Goal: Information Seeking & Learning: Learn about a topic

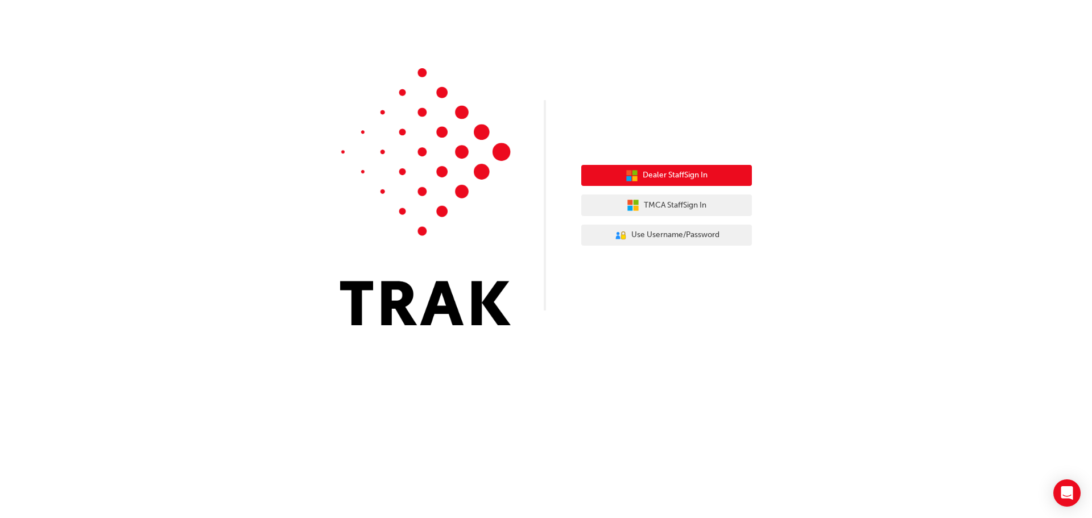
click at [671, 176] on span "Dealer Staff Sign In" at bounding box center [675, 175] width 65 height 13
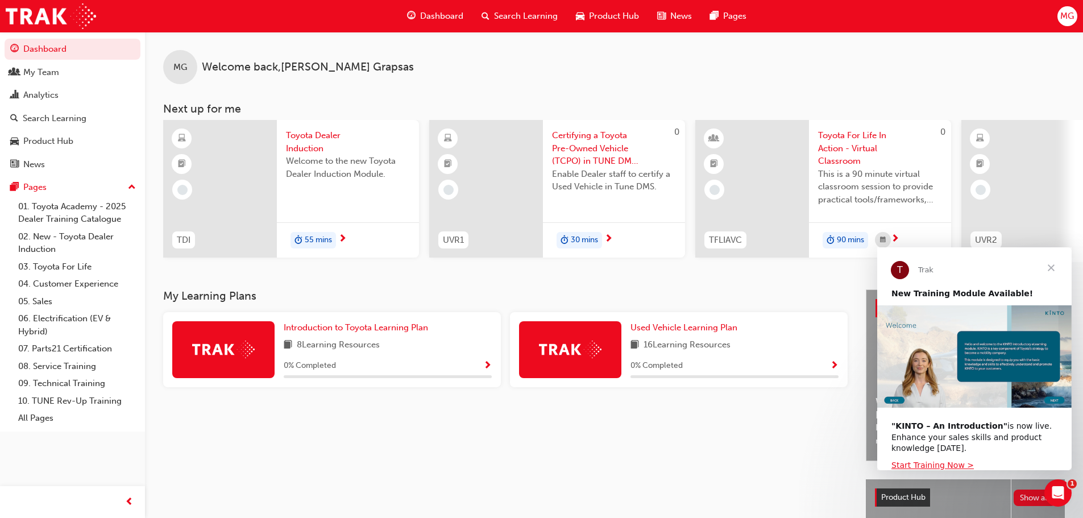
click at [531, 15] on span "Search Learning" at bounding box center [526, 16] width 64 height 13
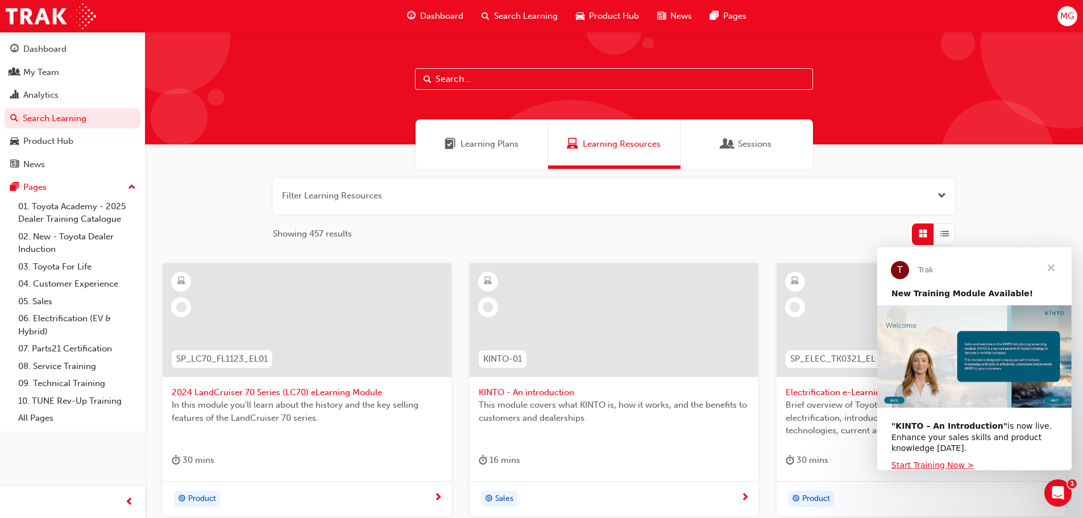
click at [498, 81] on input "text" at bounding box center [614, 79] width 398 height 22
paste input "2024 RAV4 Product Training"
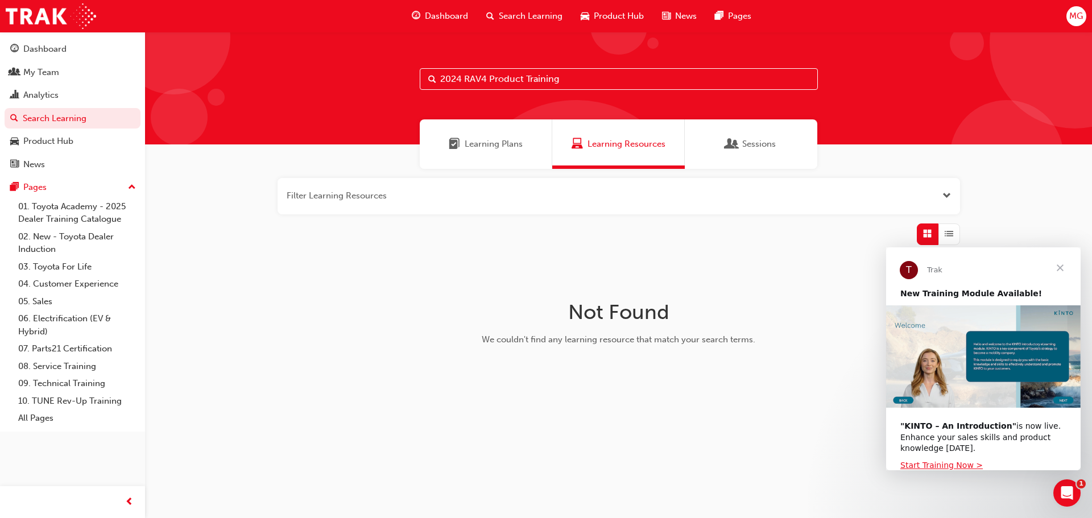
click at [498, 148] on span "Learning Plans" at bounding box center [494, 144] width 58 height 13
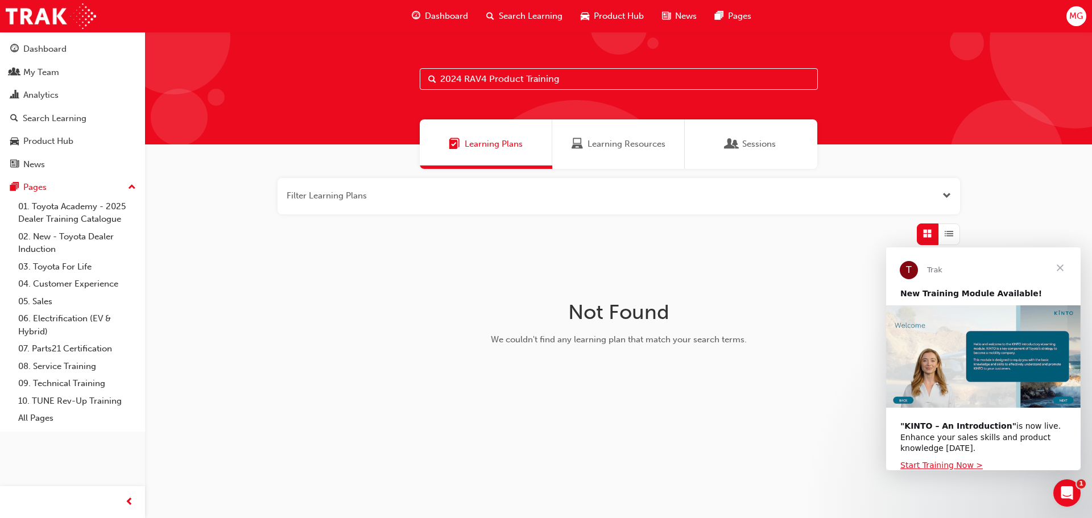
drag, startPoint x: 566, startPoint y: 76, endPoint x: 525, endPoint y: 81, distance: 41.2
click at [525, 81] on input "2024 RAV4 Product Training" at bounding box center [619, 79] width 398 height 22
click at [597, 144] on span "Learning Resources" at bounding box center [627, 144] width 78 height 13
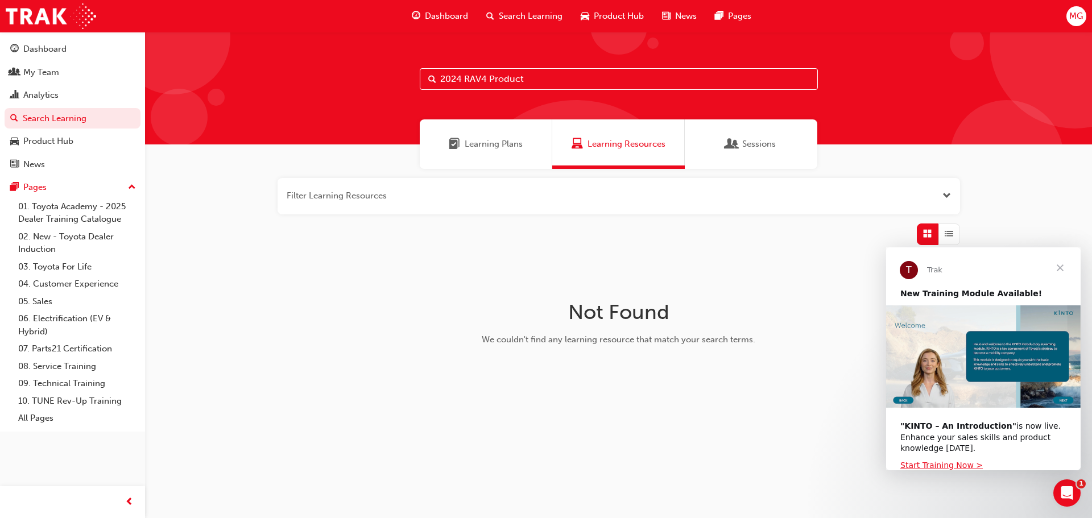
drag, startPoint x: 527, startPoint y: 73, endPoint x: 492, endPoint y: 80, distance: 35.3
click at [492, 80] on input "2024 RAV4 Product" at bounding box center [619, 79] width 398 height 22
click at [494, 141] on span "Learning Plans" at bounding box center [494, 144] width 58 height 13
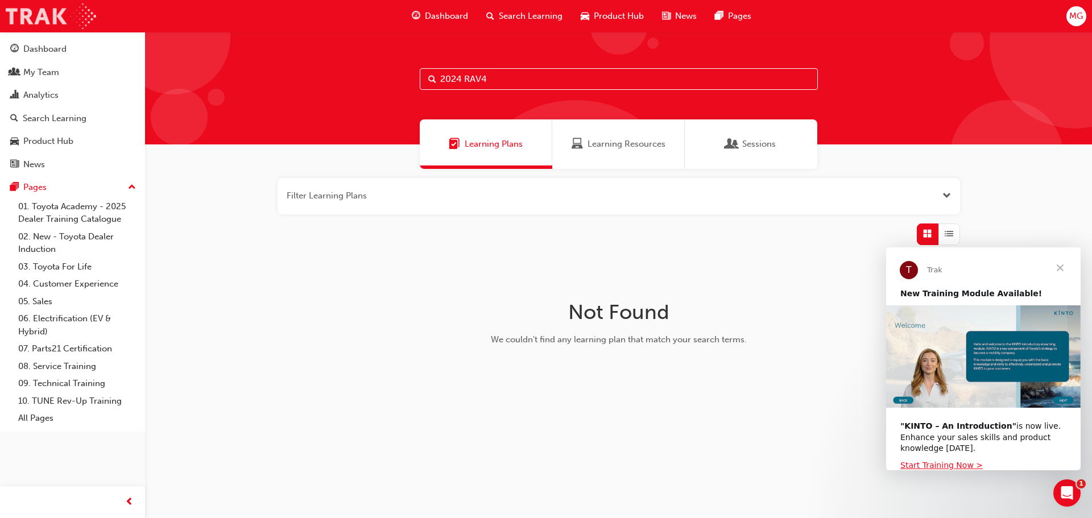
drag, startPoint x: 509, startPoint y: 81, endPoint x: 31, endPoint y: 26, distance: 480.9
click at [31, 26] on div "Dashboard Search Learning Product Hub News Pages MG Dashboard My Team Analytics…" at bounding box center [546, 259] width 1092 height 518
type input "rav4"
click at [655, 144] on span "Learning Resources" at bounding box center [627, 144] width 78 height 13
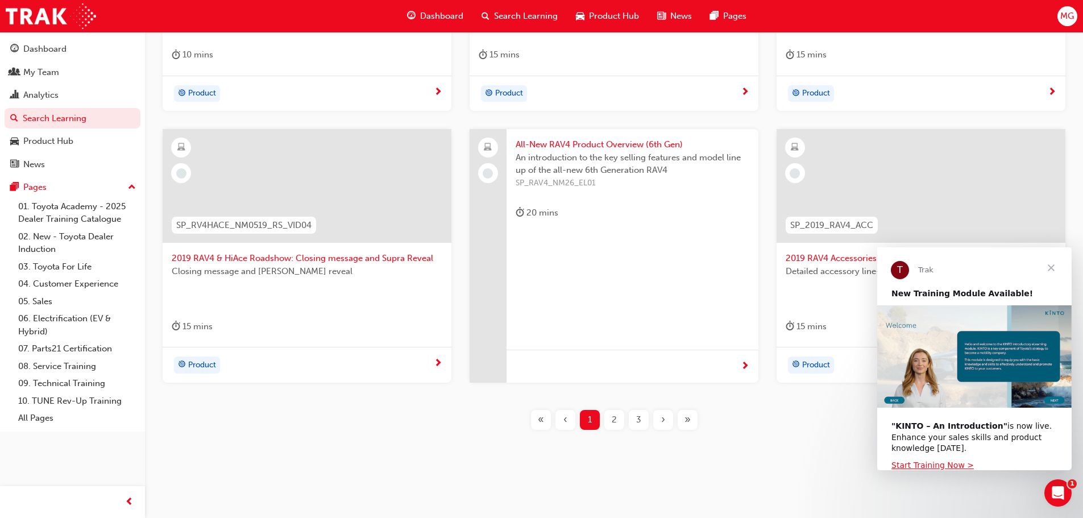
scroll to position [409, 0]
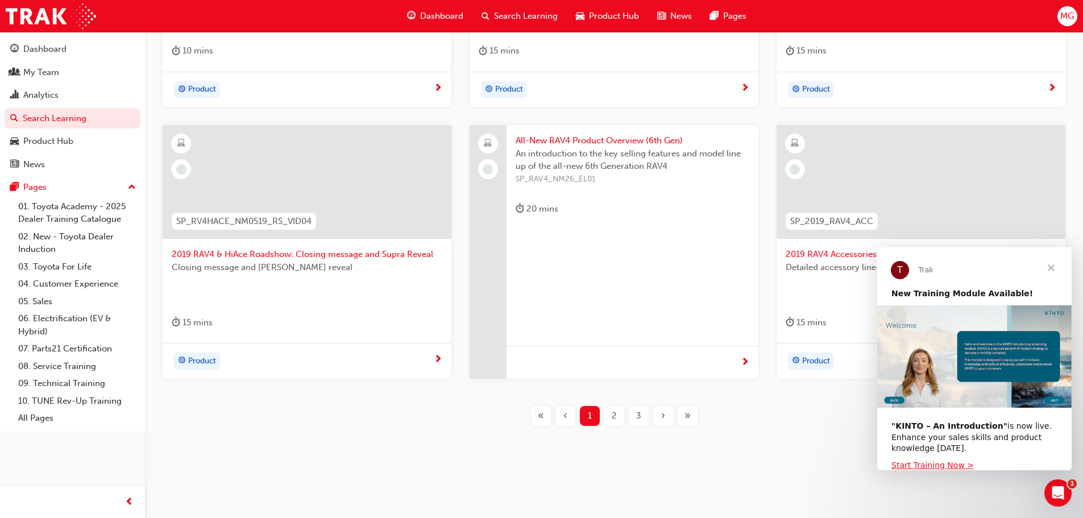
click at [617, 413] on span "2" at bounding box center [614, 415] width 5 height 13
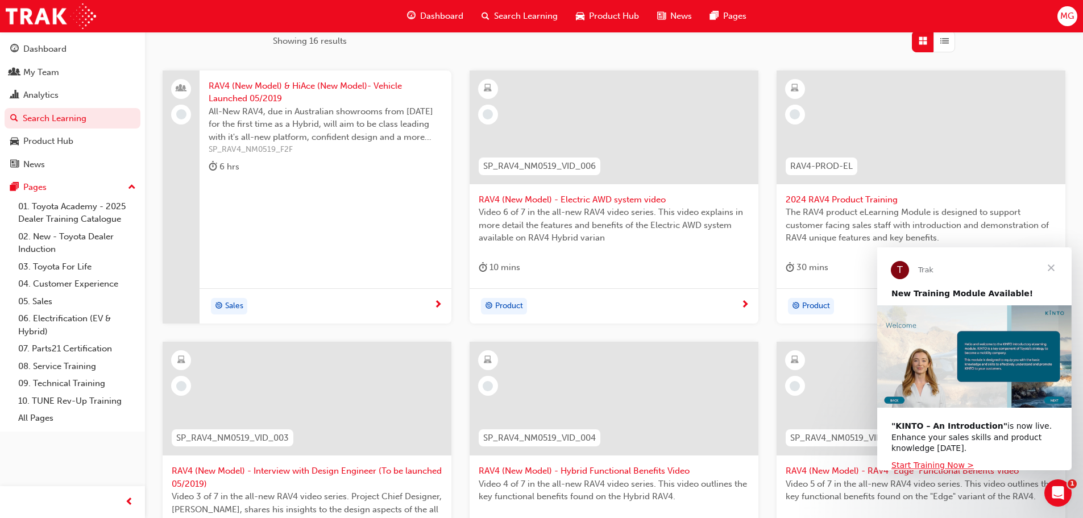
scroll to position [182, 0]
